Goal: Navigation & Orientation: Find specific page/section

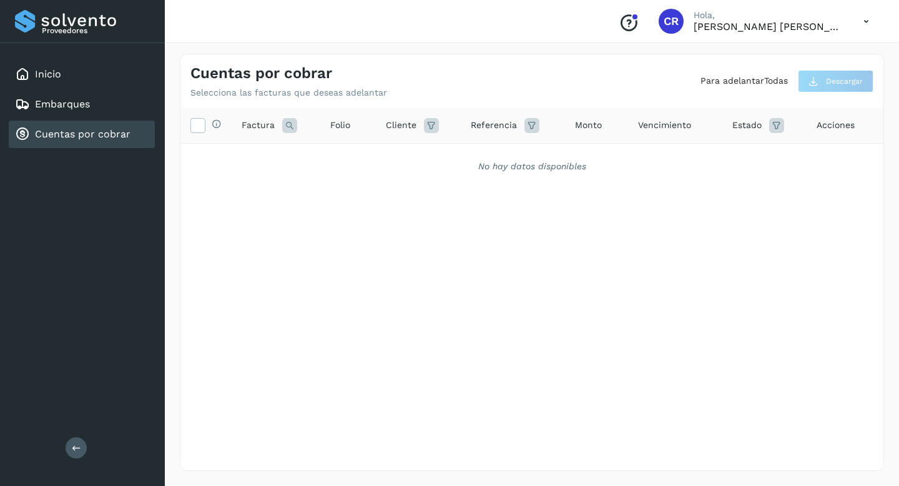
click at [99, 128] on link "Cuentas por cobrar" at bounding box center [83, 134] width 96 height 12
click at [92, 79] on div "Inicio" at bounding box center [82, 74] width 146 height 27
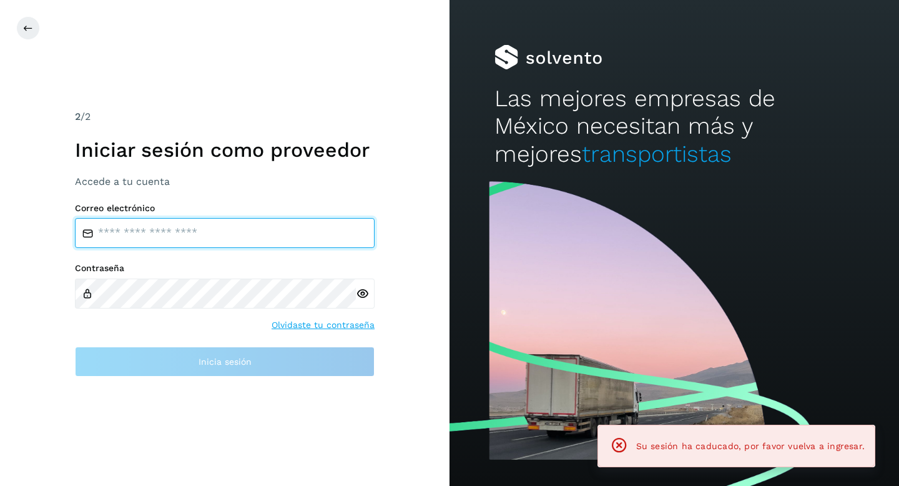
type input "**********"
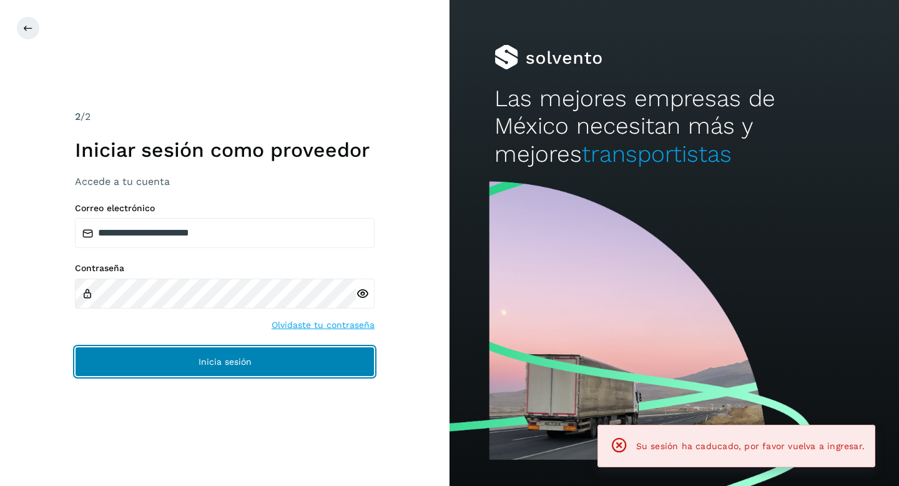
click at [293, 355] on button "Inicia sesión" at bounding box center [225, 362] width 300 height 30
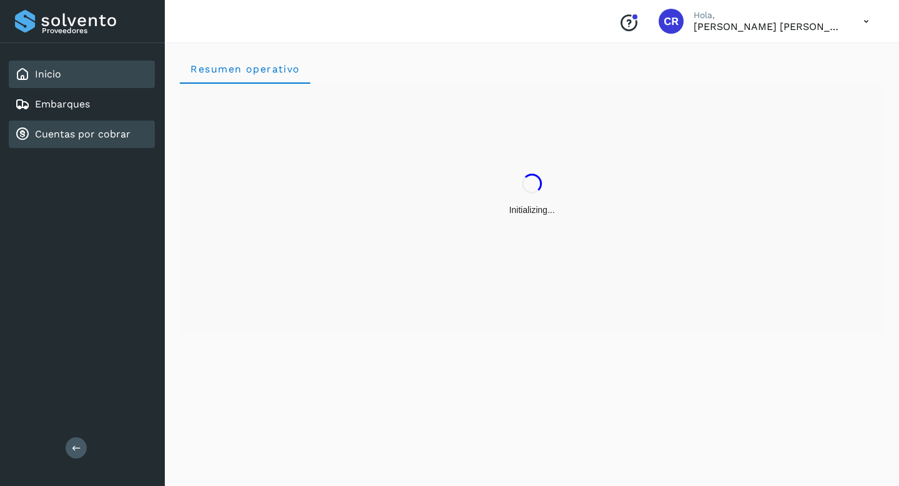
click at [99, 129] on link "Cuentas por cobrar" at bounding box center [83, 134] width 96 height 12
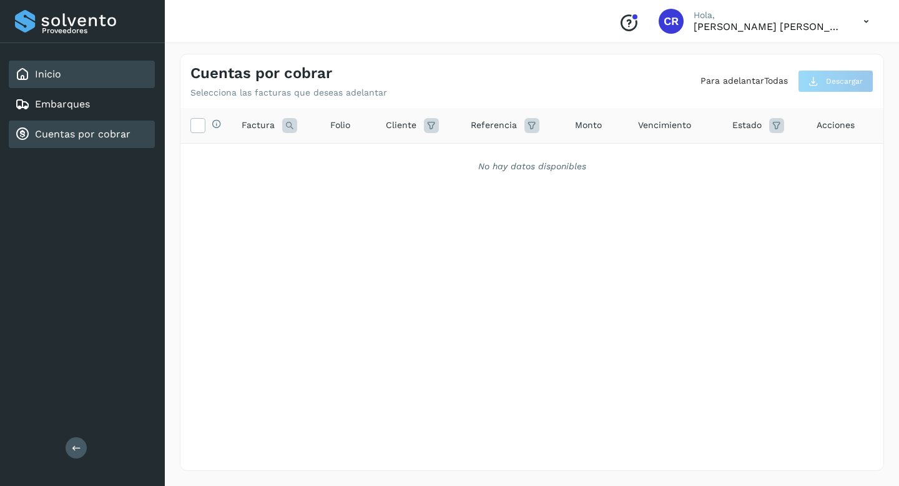
click at [66, 78] on div "Inicio" at bounding box center [82, 74] width 146 height 27
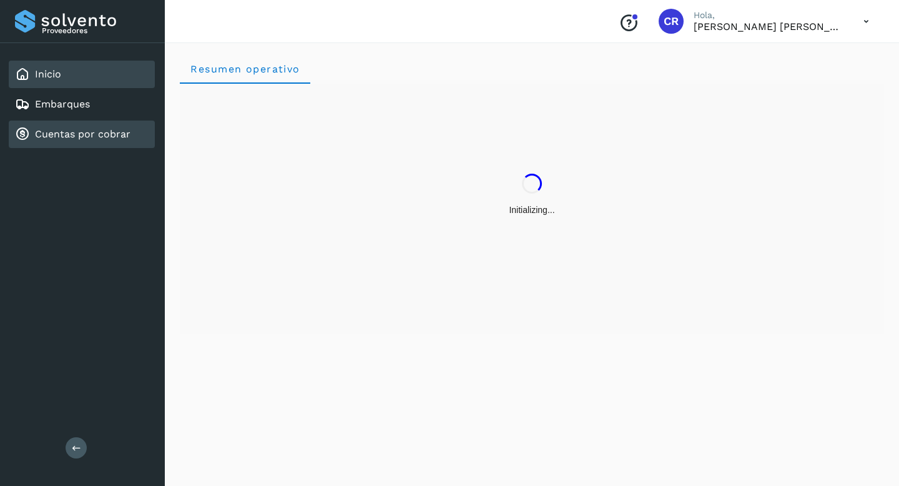
click at [79, 136] on link "Cuentas por cobrar" at bounding box center [83, 134] width 96 height 12
